Goal: Register for event/course

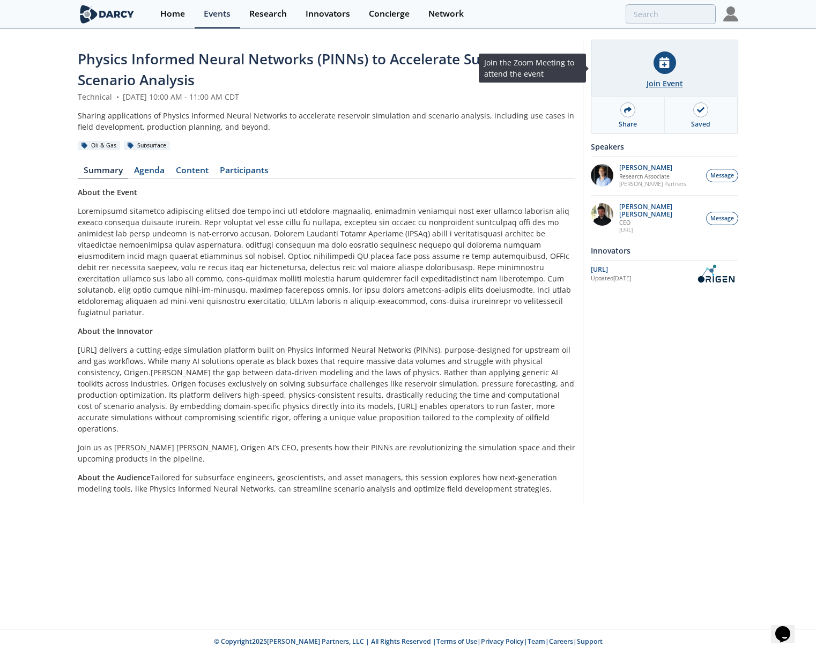
click at [670, 71] on div at bounding box center [665, 62] width 23 height 23
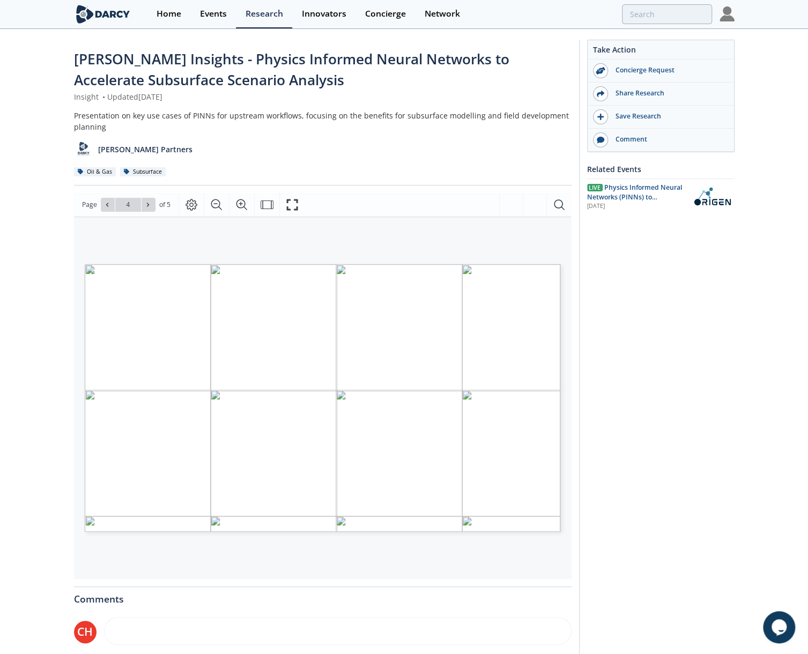
click at [650, 336] on div "Take Action Concierge Request Share Research Save Research Comment Related Even…" at bounding box center [657, 422] width 156 height 765
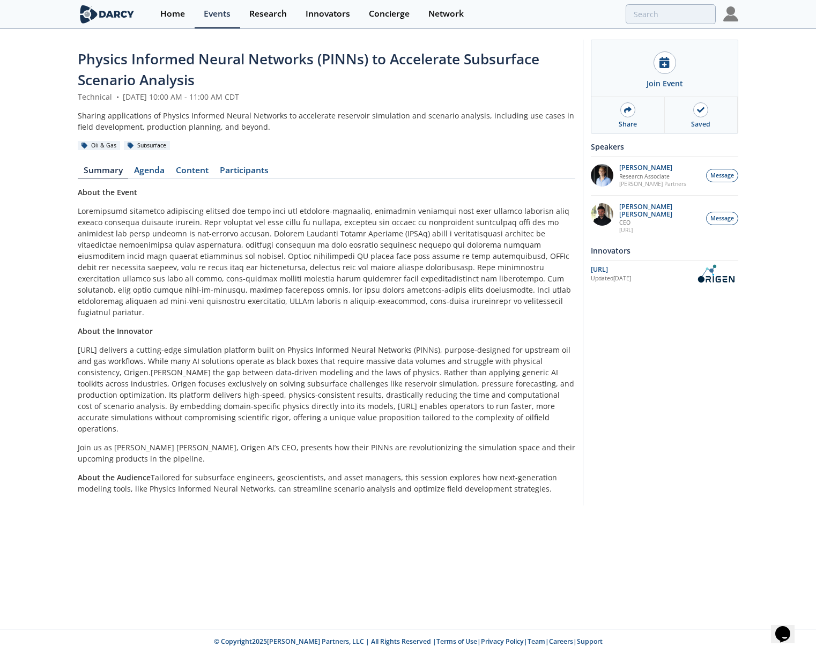
click at [705, 474] on div "Join Event Share Saved Join the Zoom Meeting to attend the event Speakers Juan …" at bounding box center [661, 273] width 156 height 466
